Goal: Navigation & Orientation: Find specific page/section

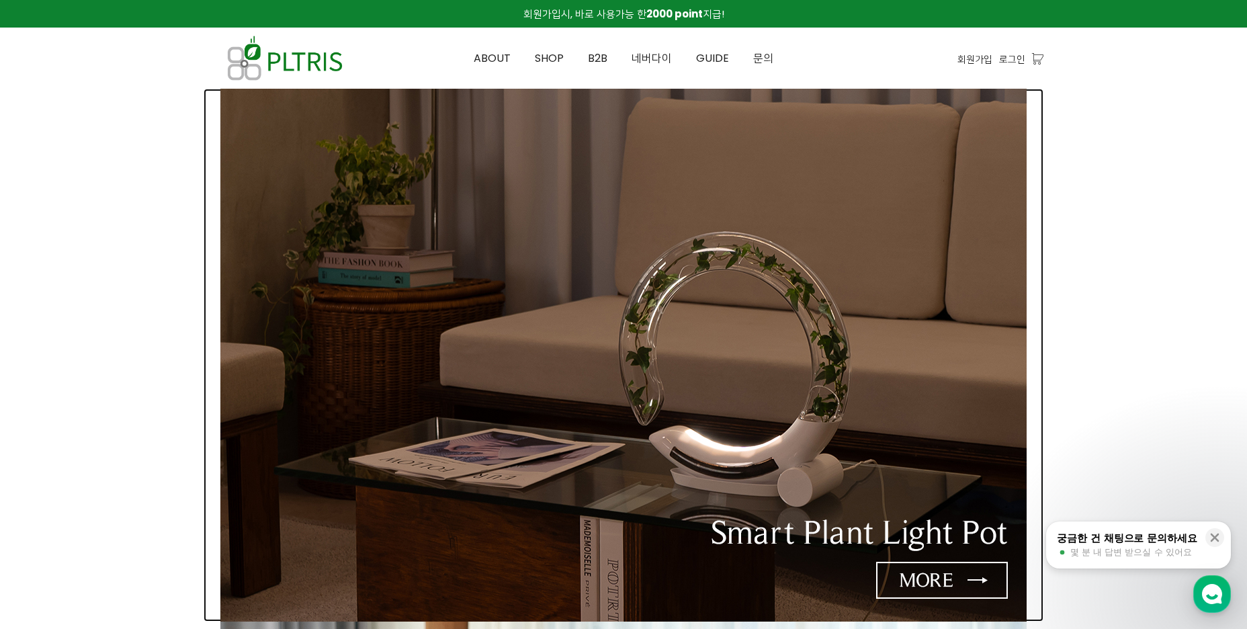
click at [920, 580] on img at bounding box center [623, 355] width 806 height 533
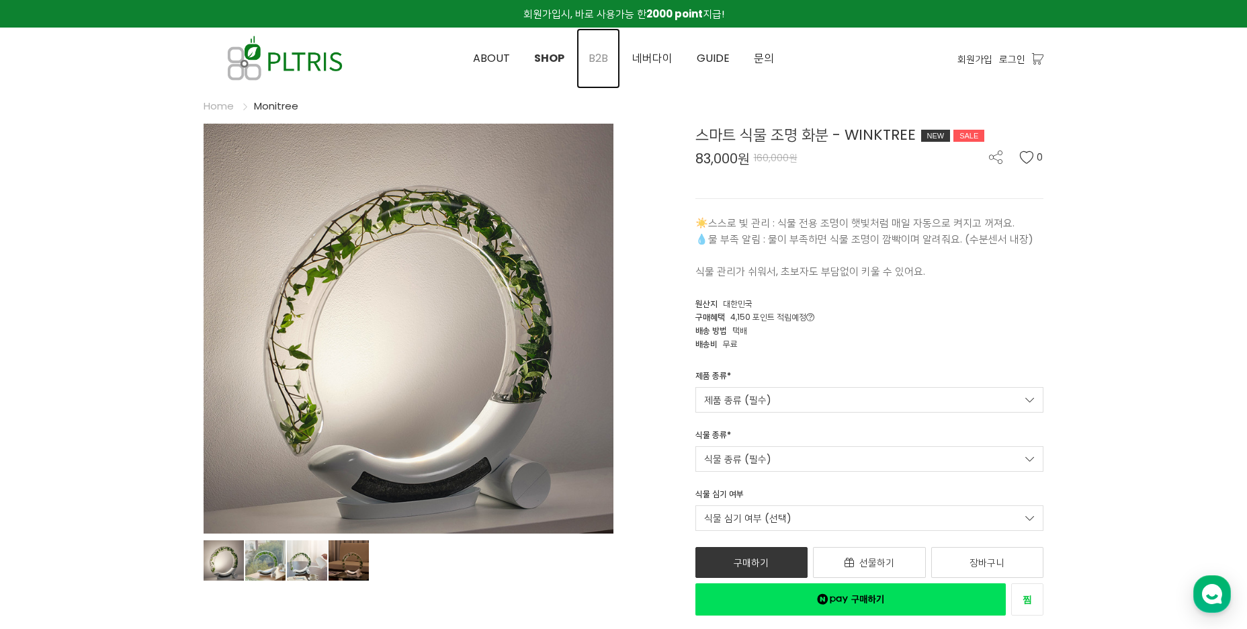
click at [601, 60] on span "B2B" at bounding box center [598, 57] width 19 height 15
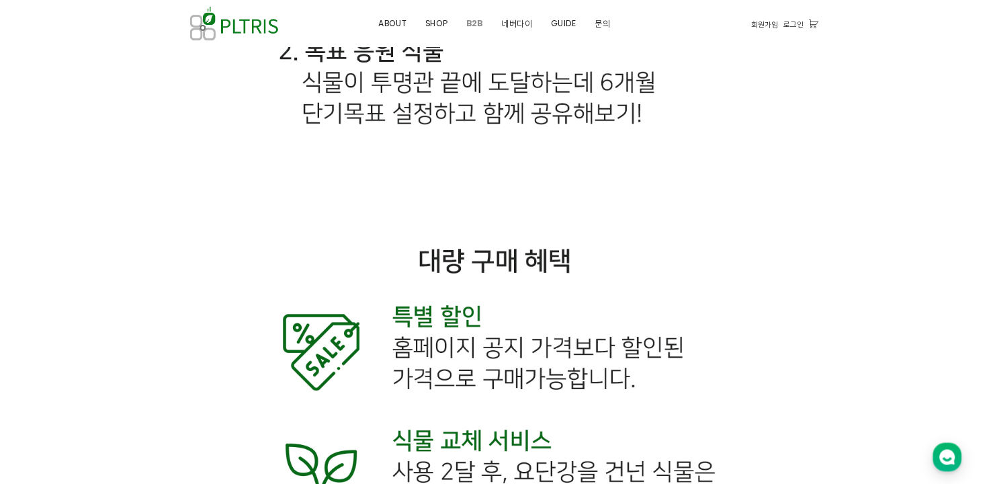
scroll to position [6468, 0]
